Goal: Task Accomplishment & Management: Manage account settings

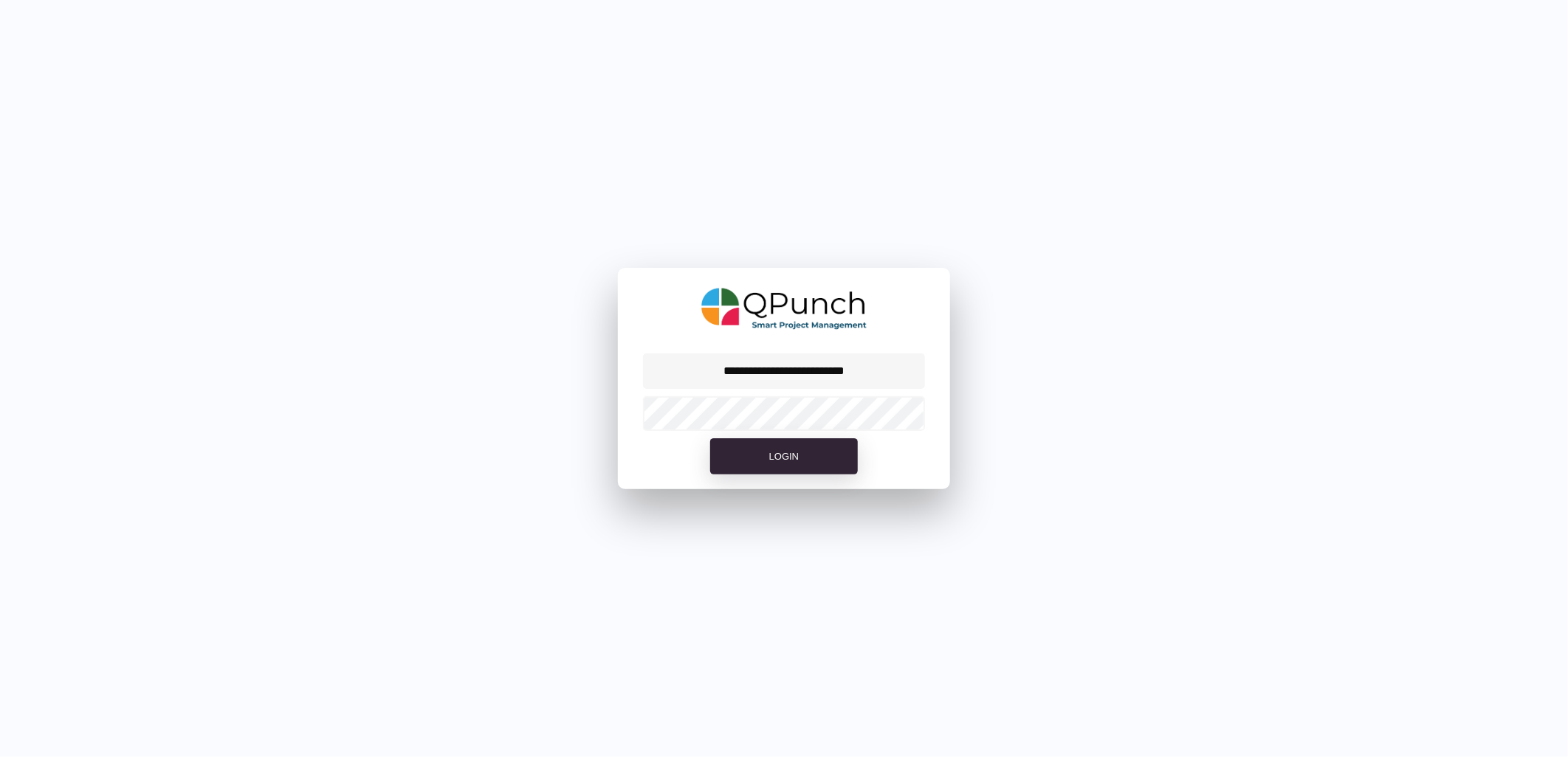
click at [763, 392] on div at bounding box center [784, 413] width 332 height 41
click at [788, 456] on span "Login" at bounding box center [784, 456] width 30 height 11
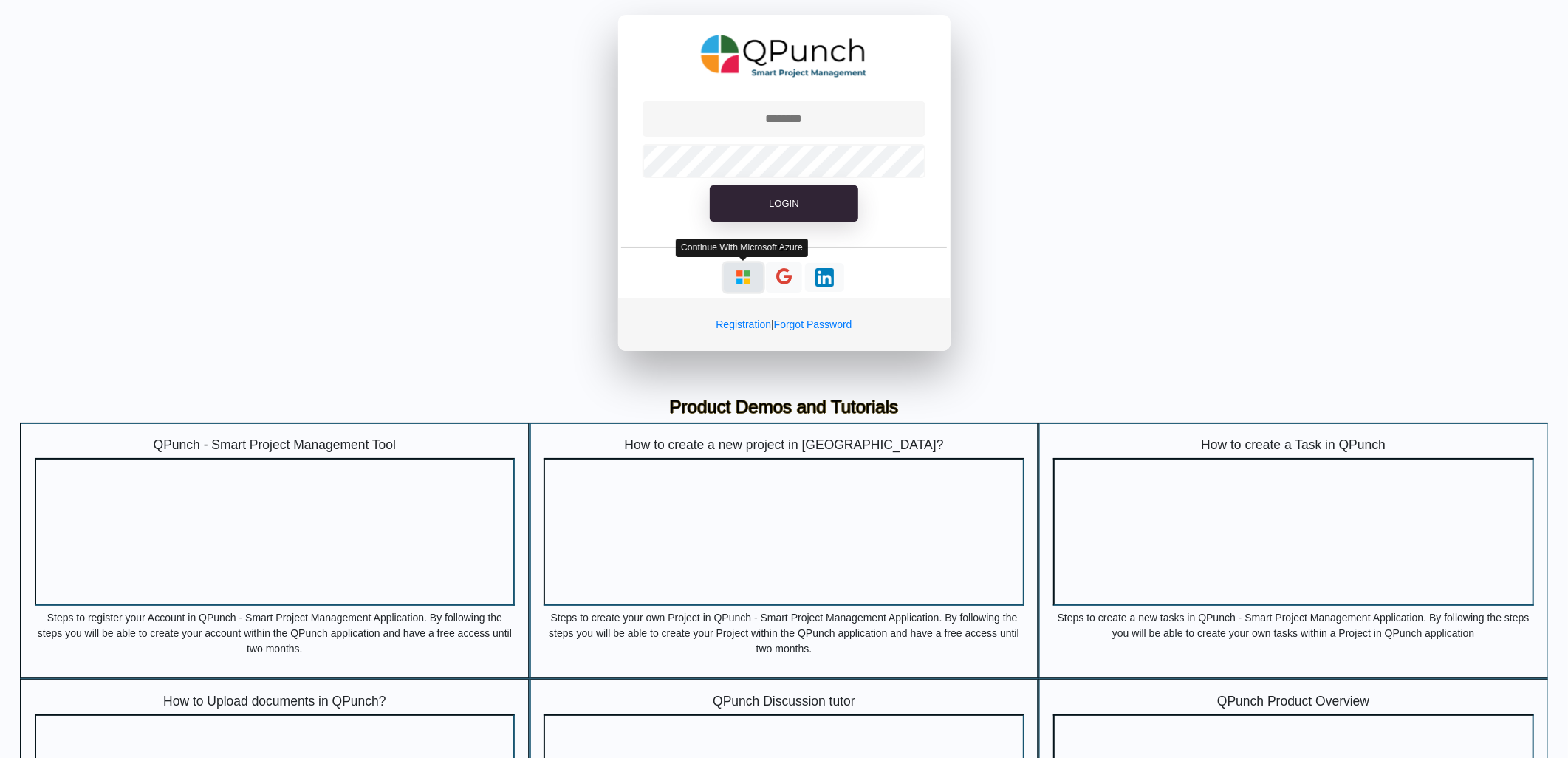
click at [740, 263] on button "button" at bounding box center [743, 277] width 39 height 29
type input "**********"
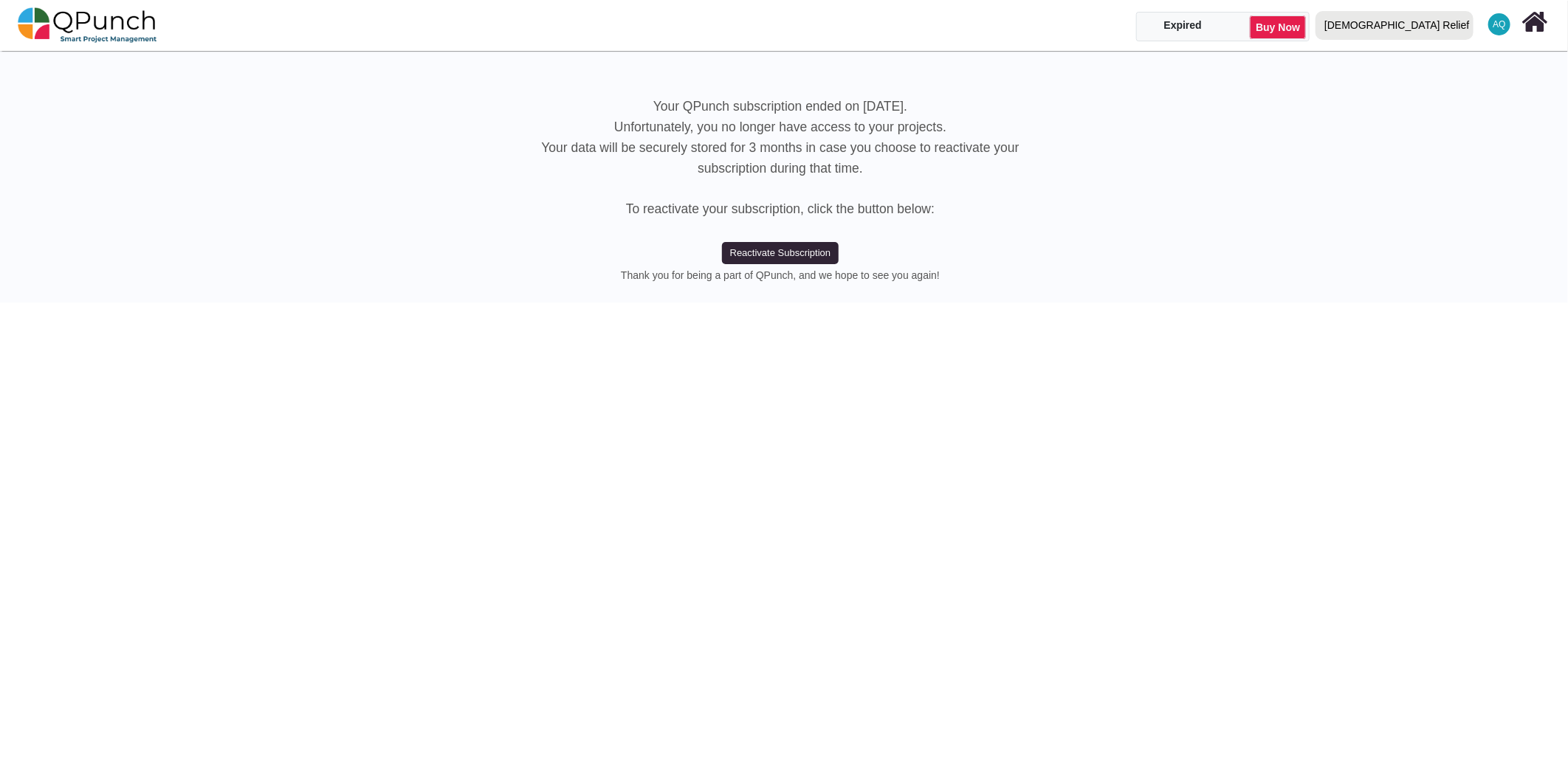
click at [1444, 32] on div "[DEMOGRAPHIC_DATA] Relief" at bounding box center [1396, 25] width 145 height 26
click at [1436, 89] on link "IRW" at bounding box center [1398, 88] width 176 height 21
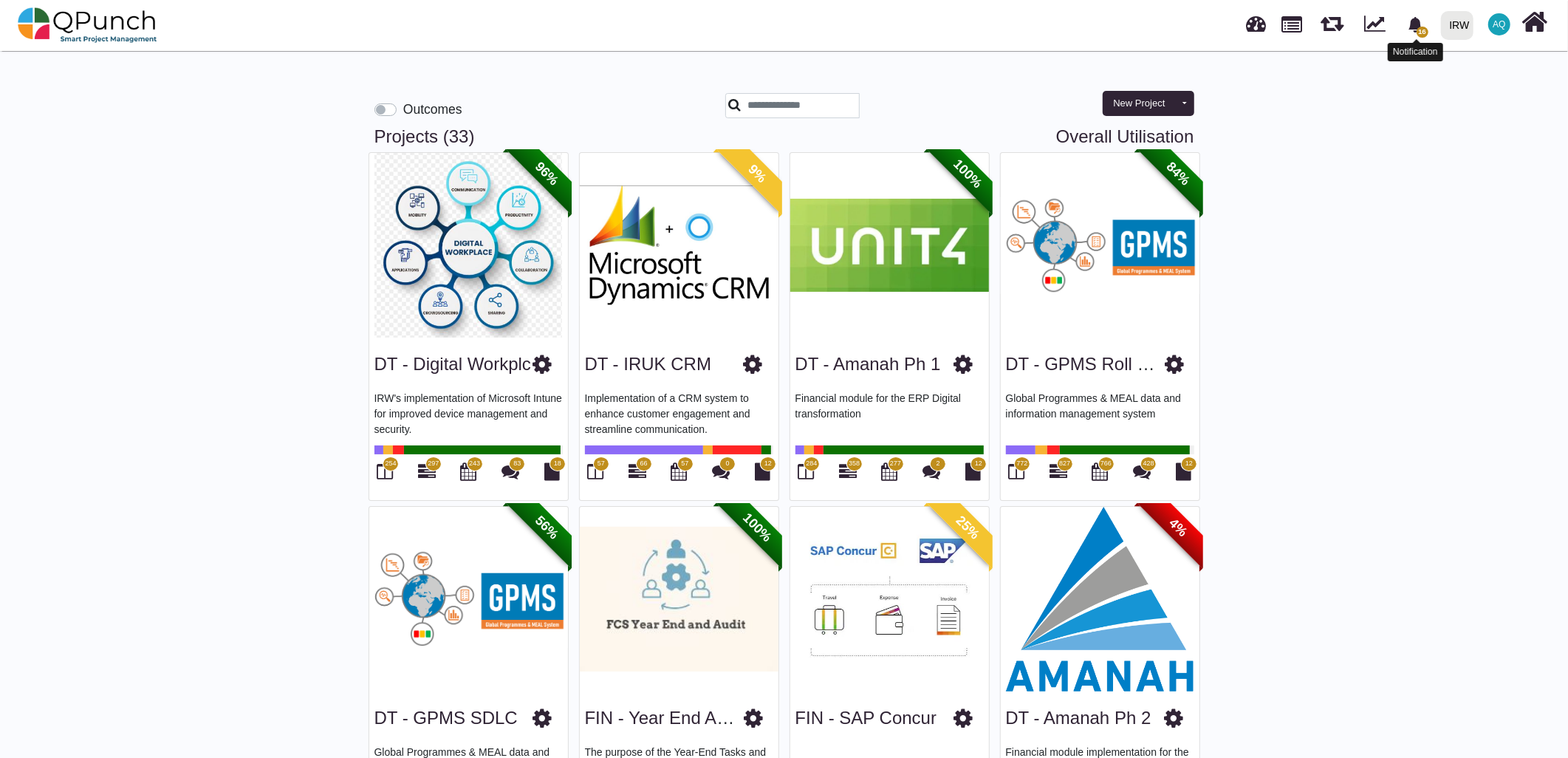
click at [1409, 34] on span "16" at bounding box center [1415, 24] width 26 height 26
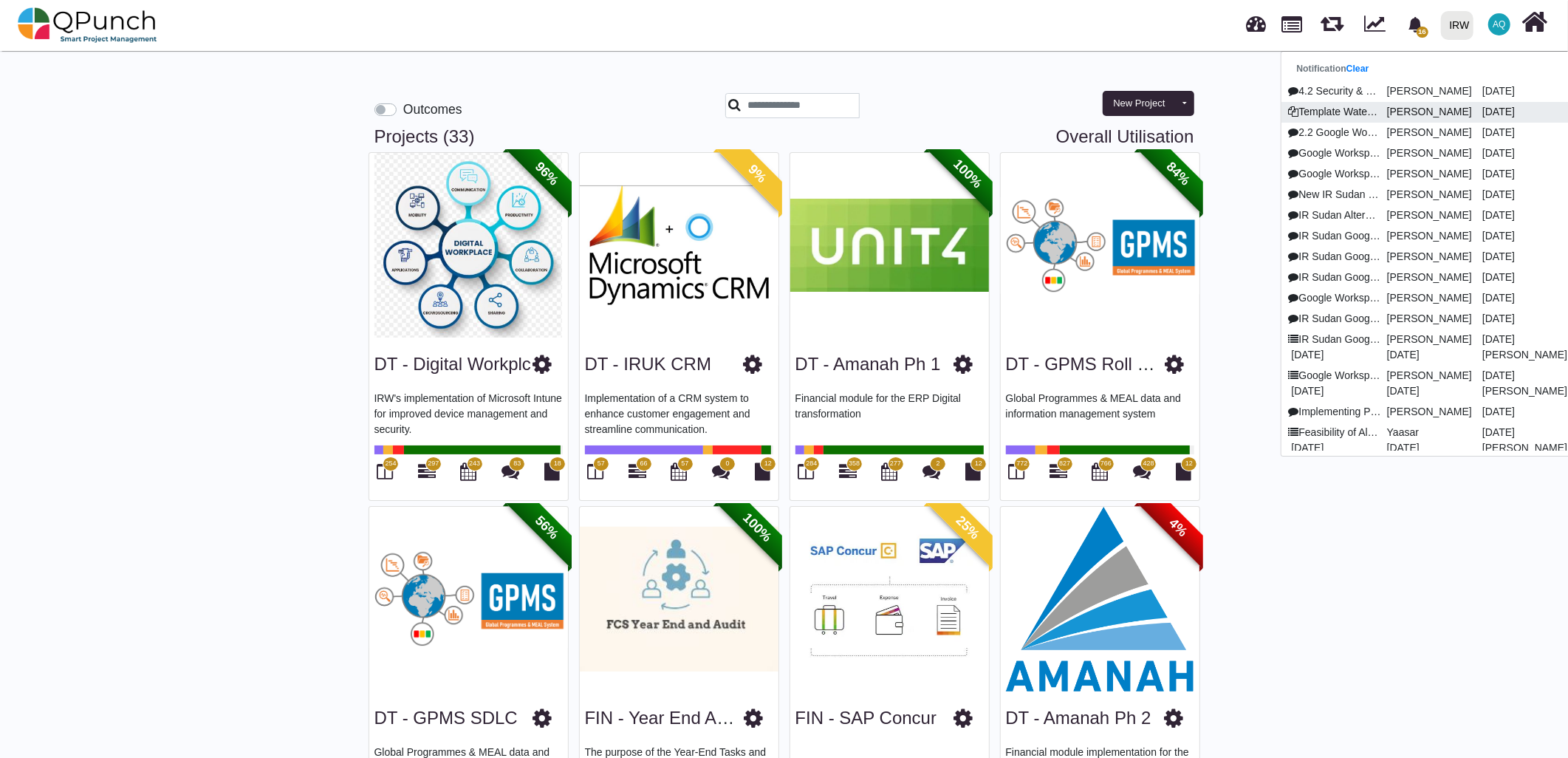
click at [1356, 114] on p "Template Waterfall (Copy)" at bounding box center [1333, 112] width 95 height 16
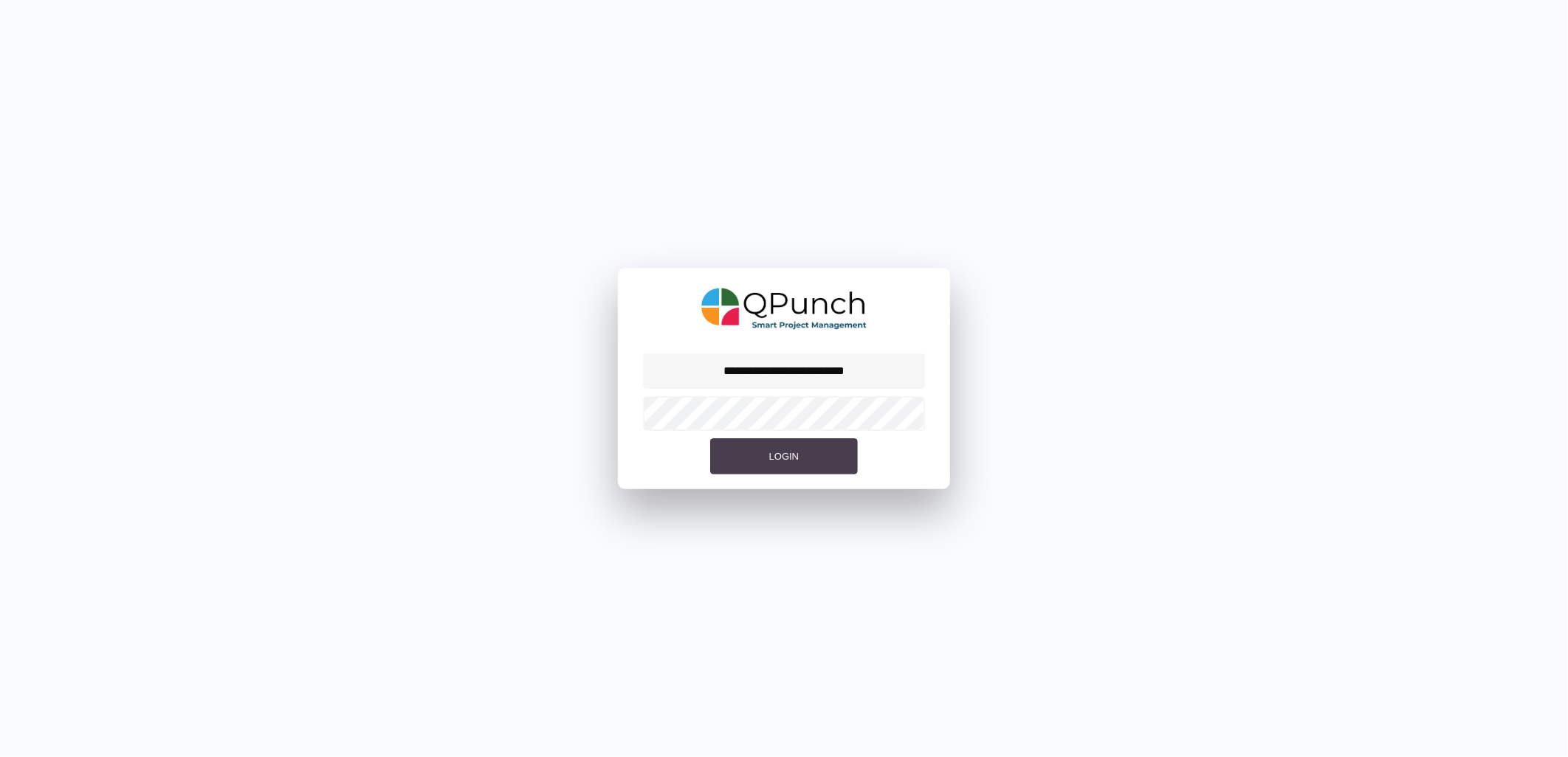
click at [828, 448] on button "Login" at bounding box center [784, 456] width 148 height 37
click at [710, 438] on button "Login" at bounding box center [784, 456] width 148 height 37
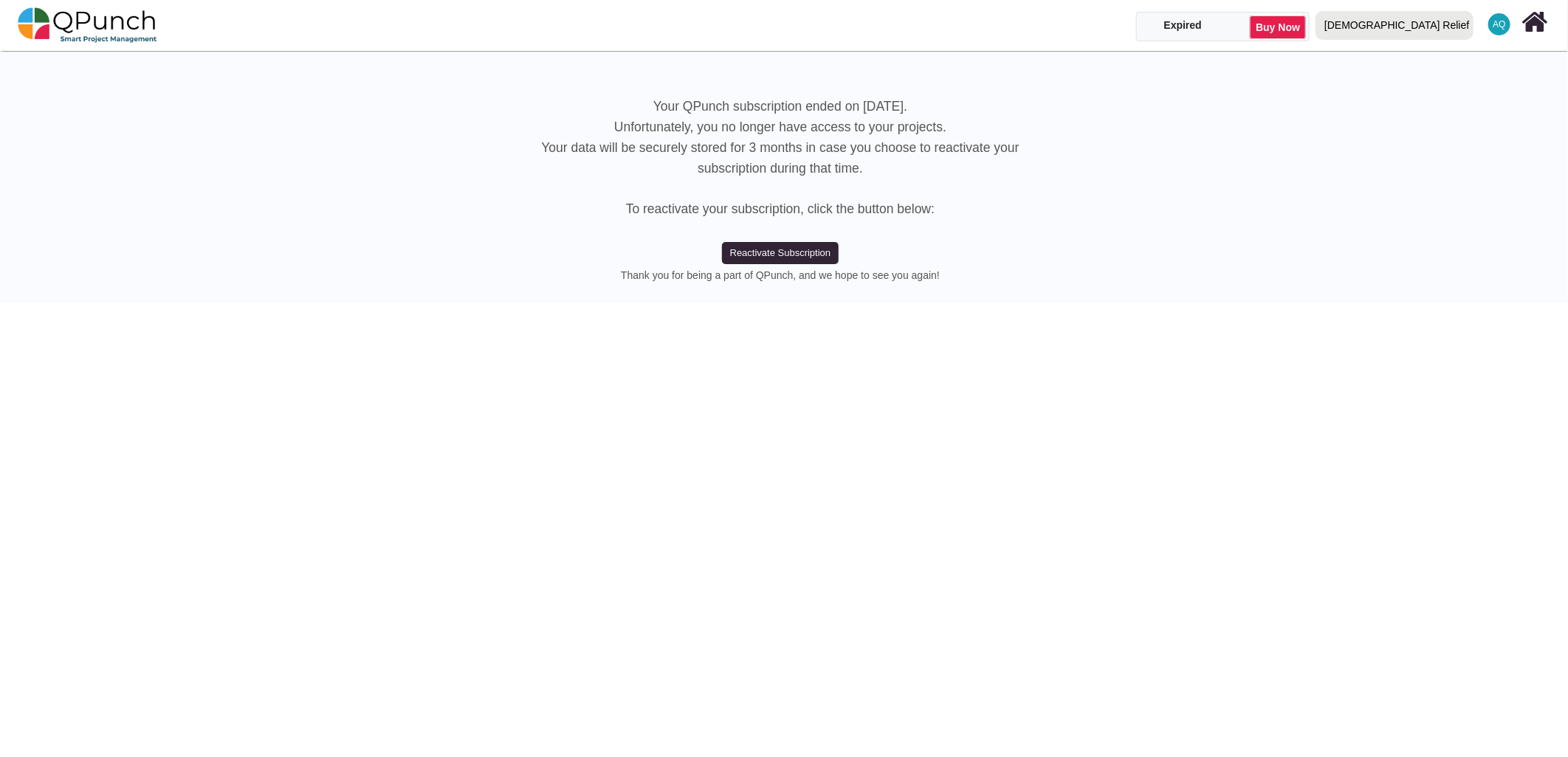
click at [1420, 30] on div "[DEMOGRAPHIC_DATA] Relief" at bounding box center [1396, 25] width 145 height 26
click at [1441, 78] on link "IRW" at bounding box center [1398, 88] width 176 height 21
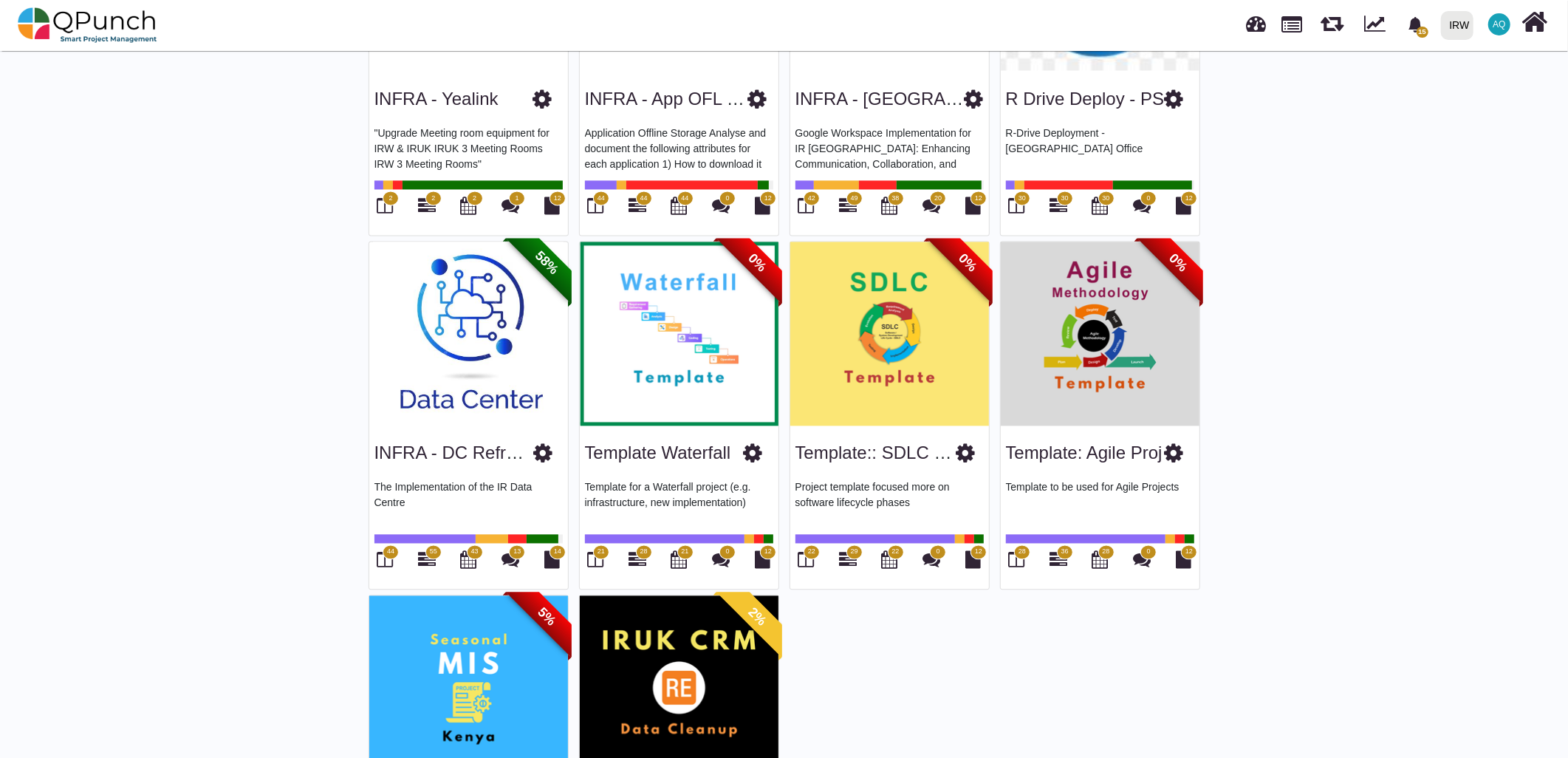
scroll to position [2589, 0]
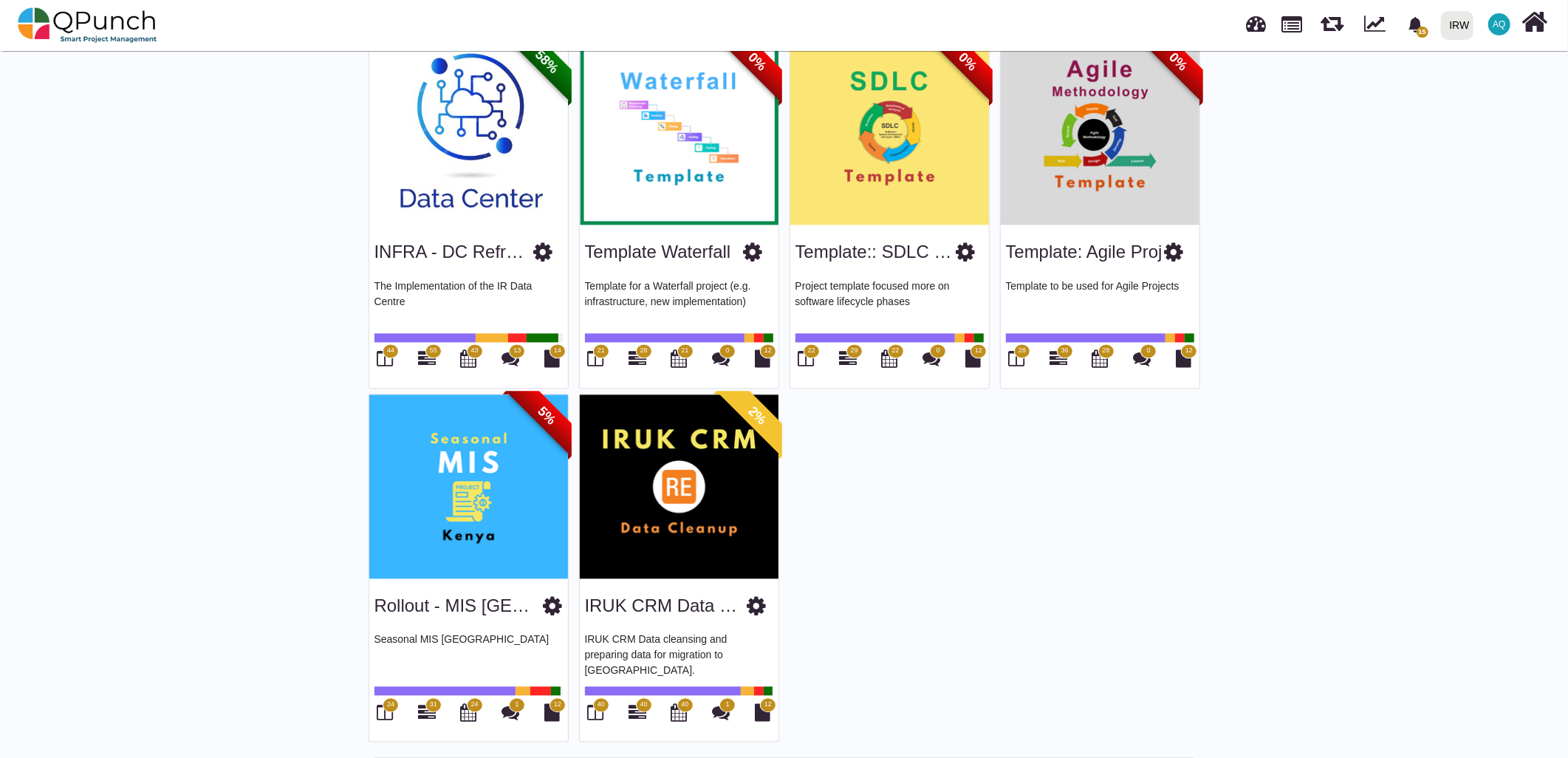
click at [600, 584] on div "IRUK CRM Data Clean" at bounding box center [679, 603] width 188 height 37
click at [630, 595] on link "IRUK CRM Data Clean" at bounding box center [675, 605] width 181 height 20
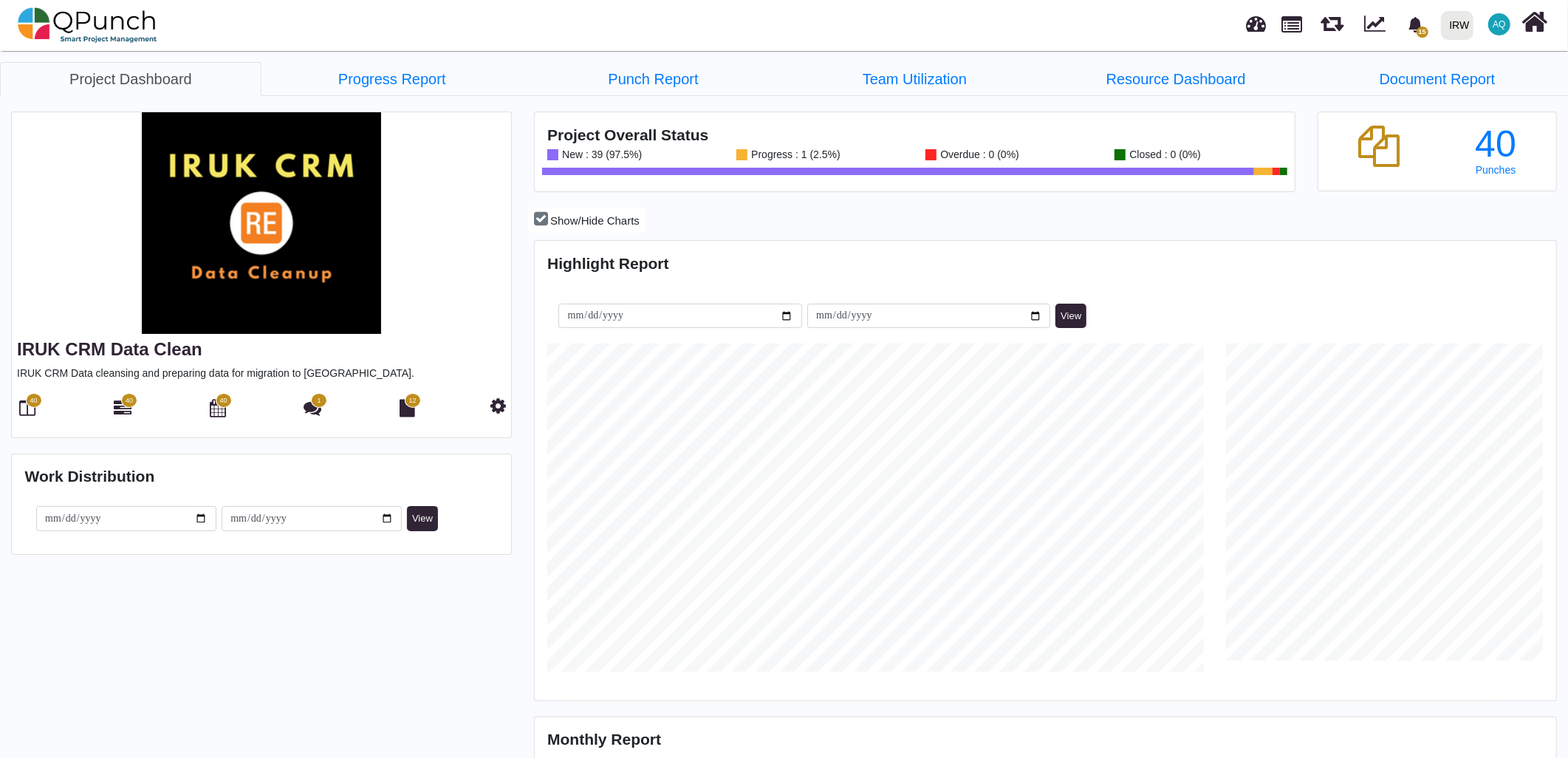
scroll to position [328, 338]
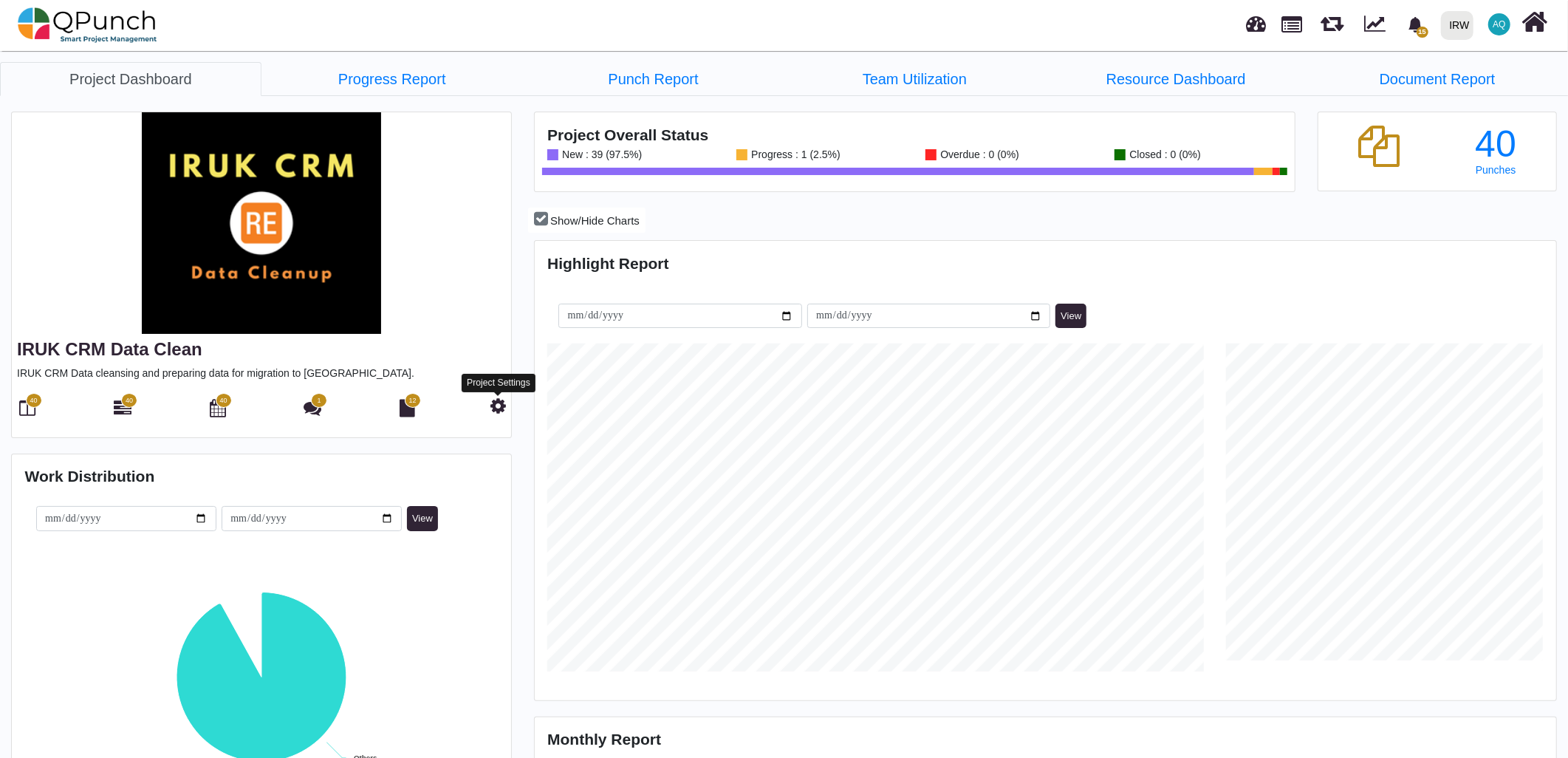
click at [496, 402] on icon at bounding box center [498, 405] width 16 height 18
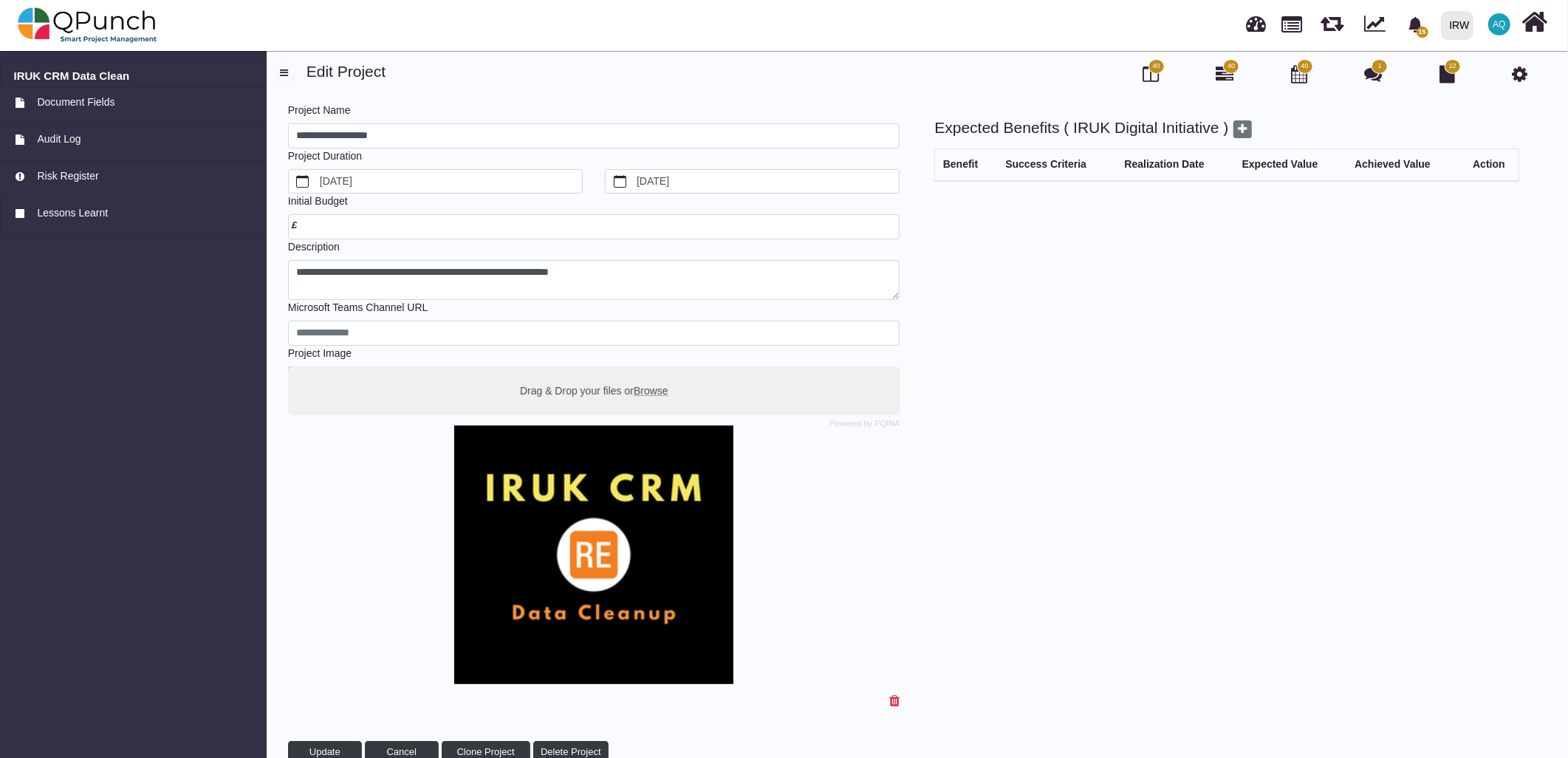
click at [1215, 75] on div "40" at bounding box center [1224, 75] width 23 height 25
click at [1221, 75] on icon at bounding box center [1224, 74] width 18 height 18
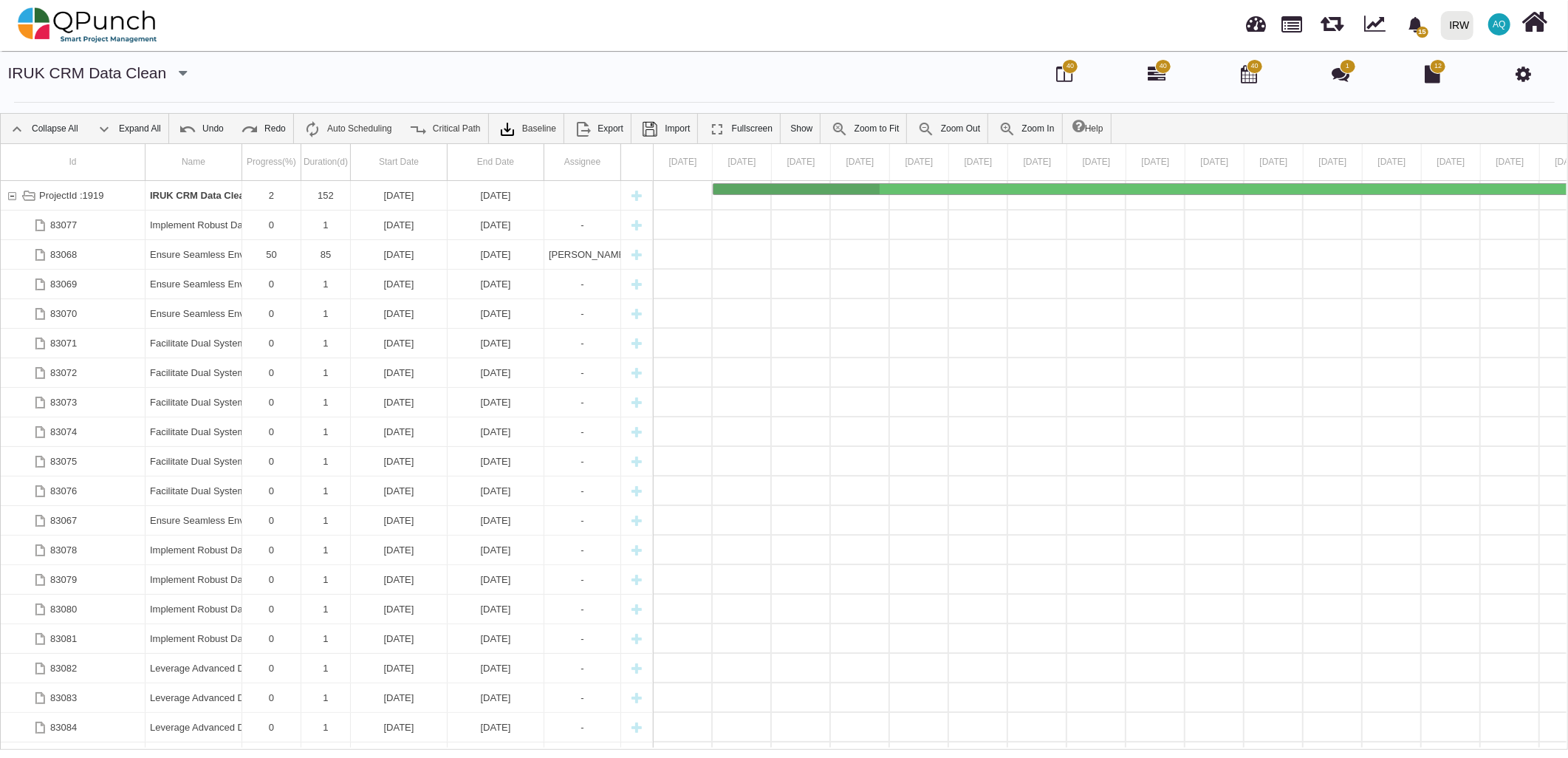
click at [237, 144] on div at bounding box center [242, 162] width 9 height 37
drag, startPoint x: 240, startPoint y: 156, endPoint x: 292, endPoint y: 168, distance: 53.4
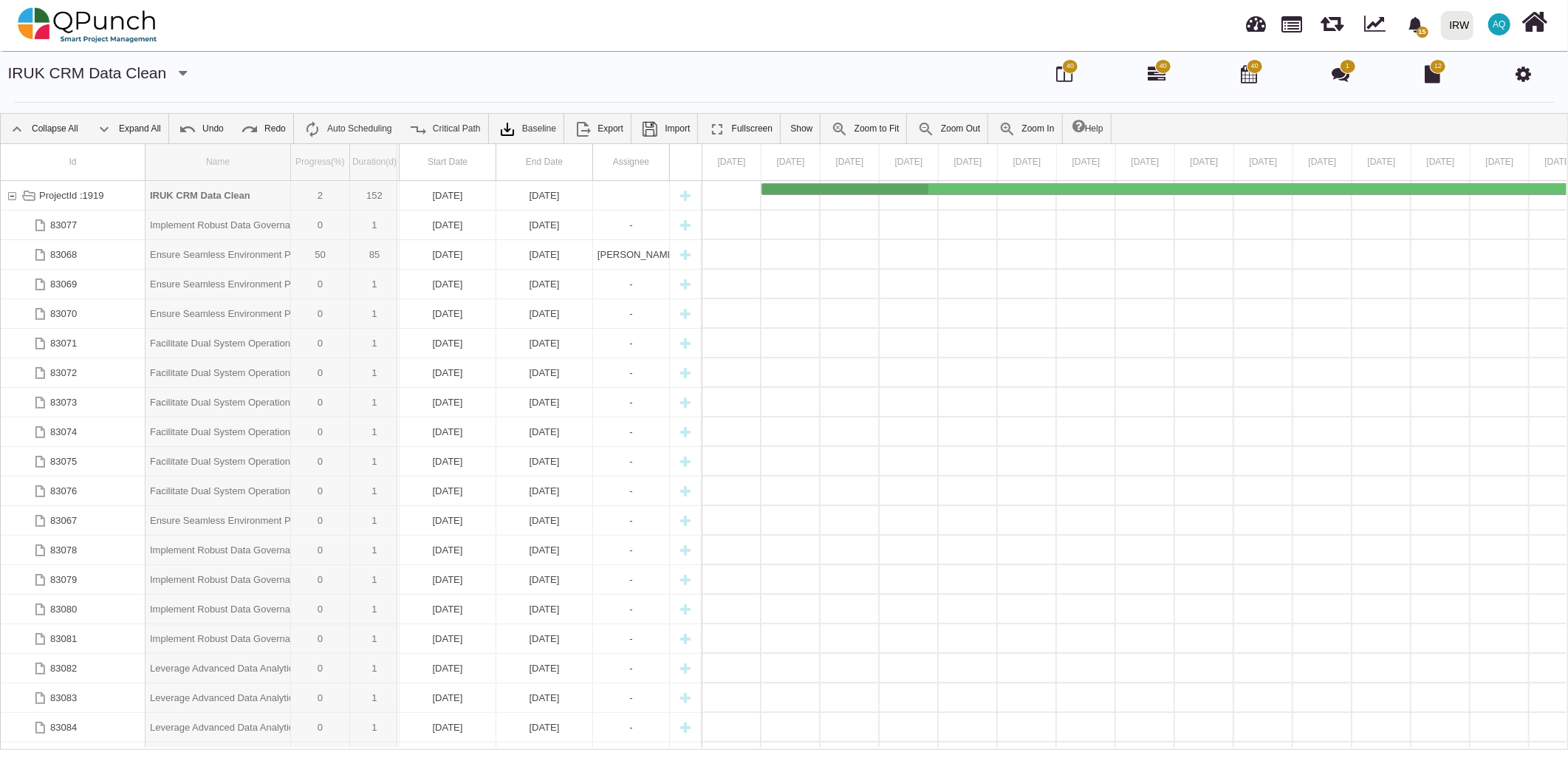
drag, startPoint x: 289, startPoint y: 163, endPoint x: 404, endPoint y: 160, distance: 115.0
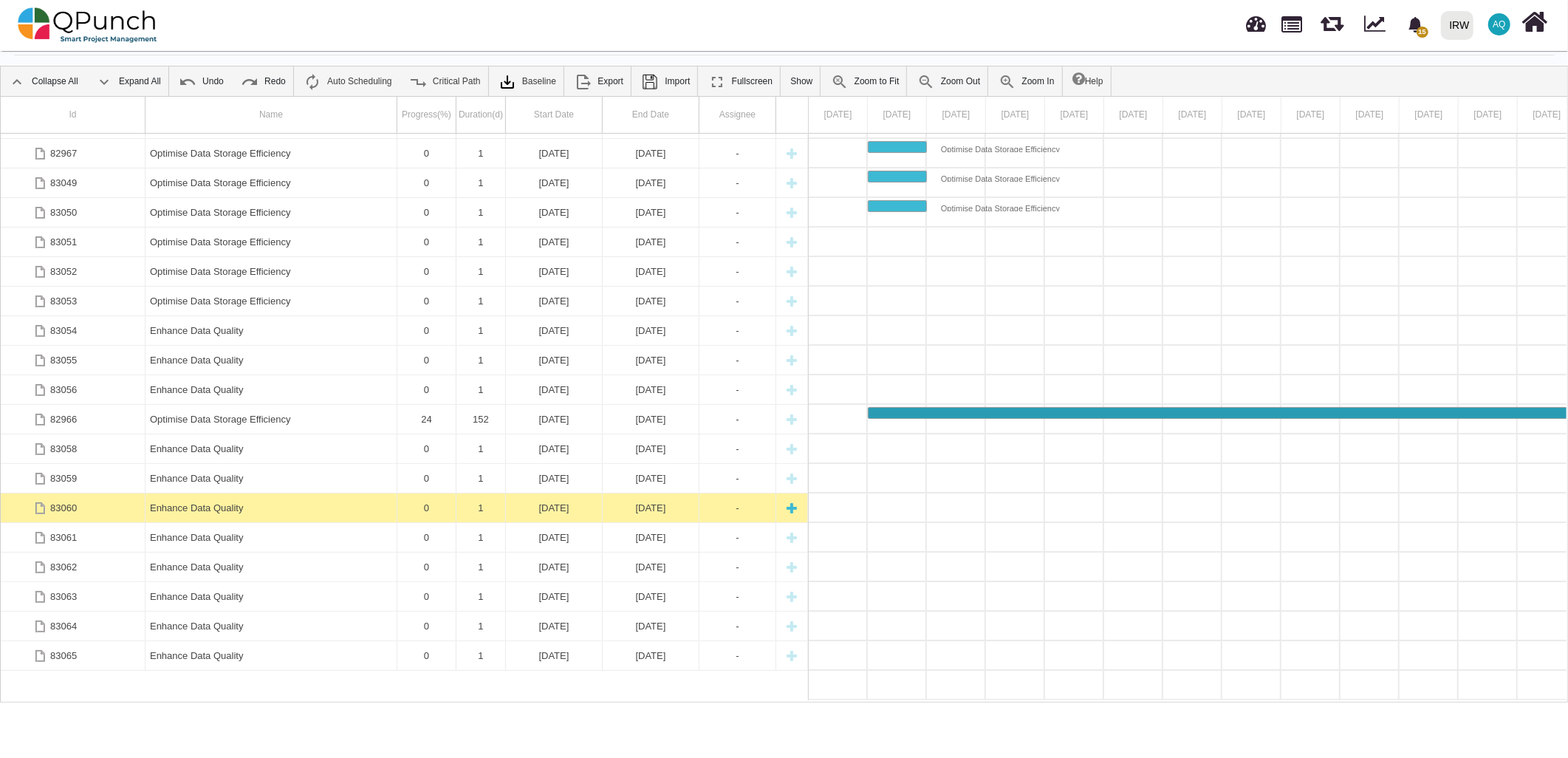
scroll to position [571, 0]
